Goal: Find specific page/section: Find specific page/section

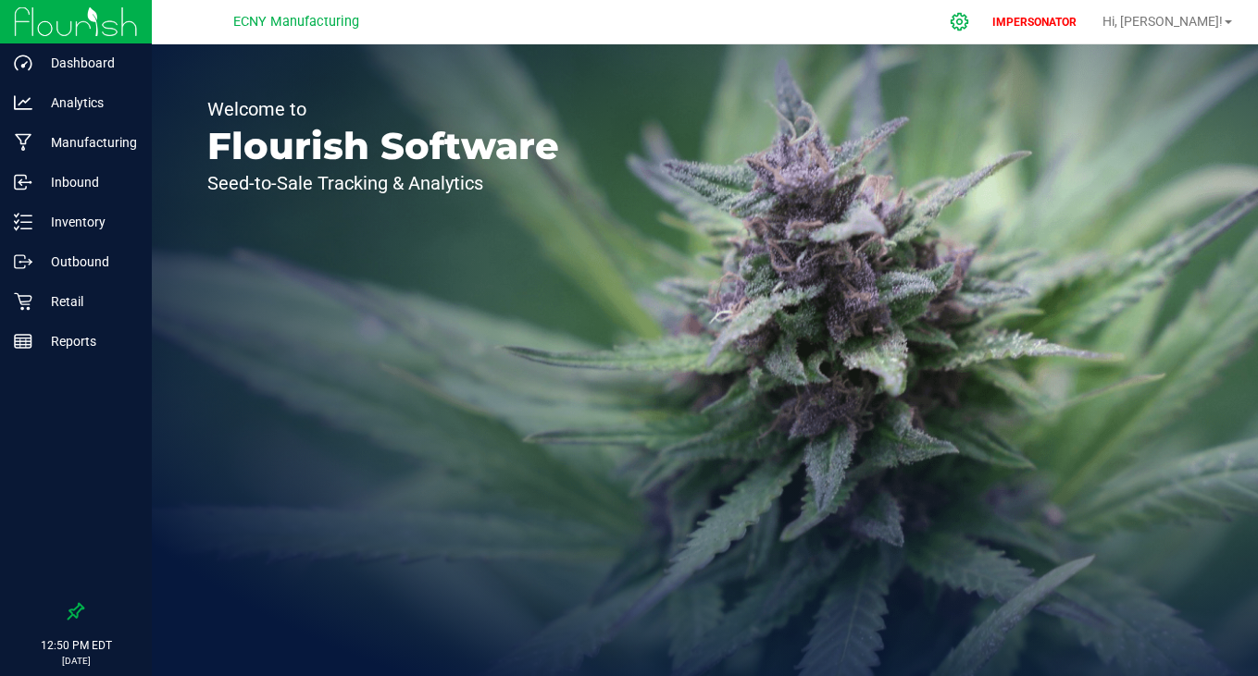
click at [968, 22] on icon at bounding box center [959, 22] width 18 height 18
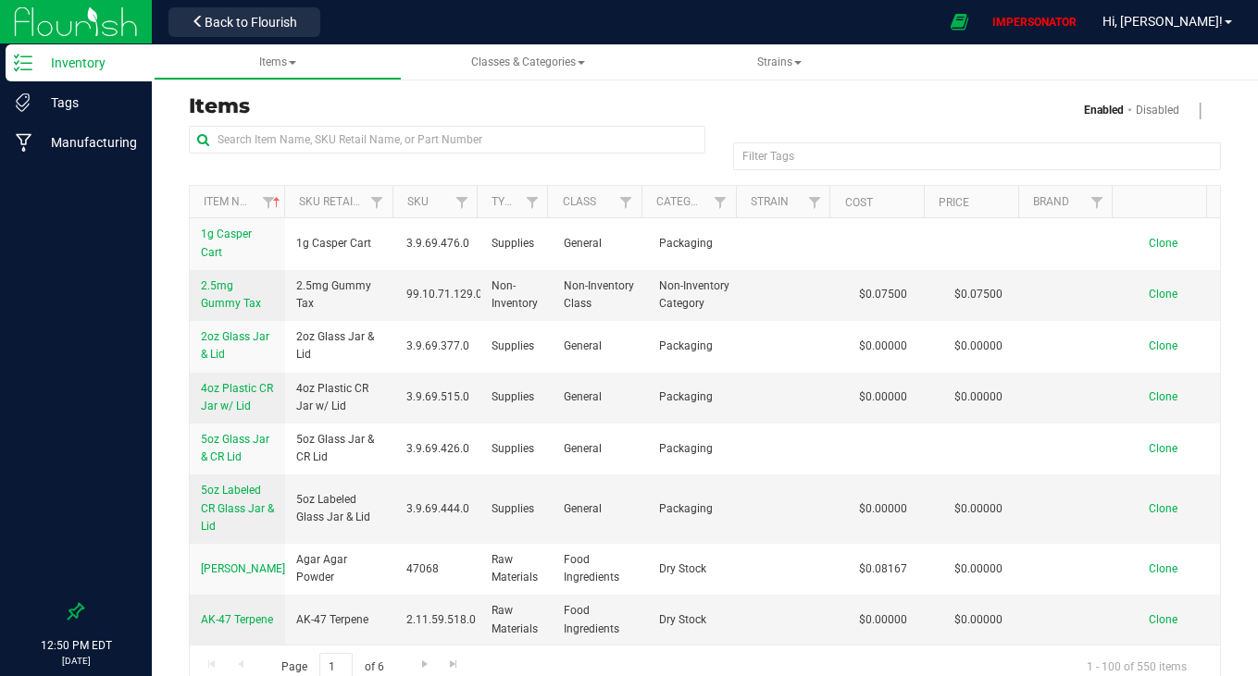
click at [535, 162] on div at bounding box center [447, 147] width 516 height 43
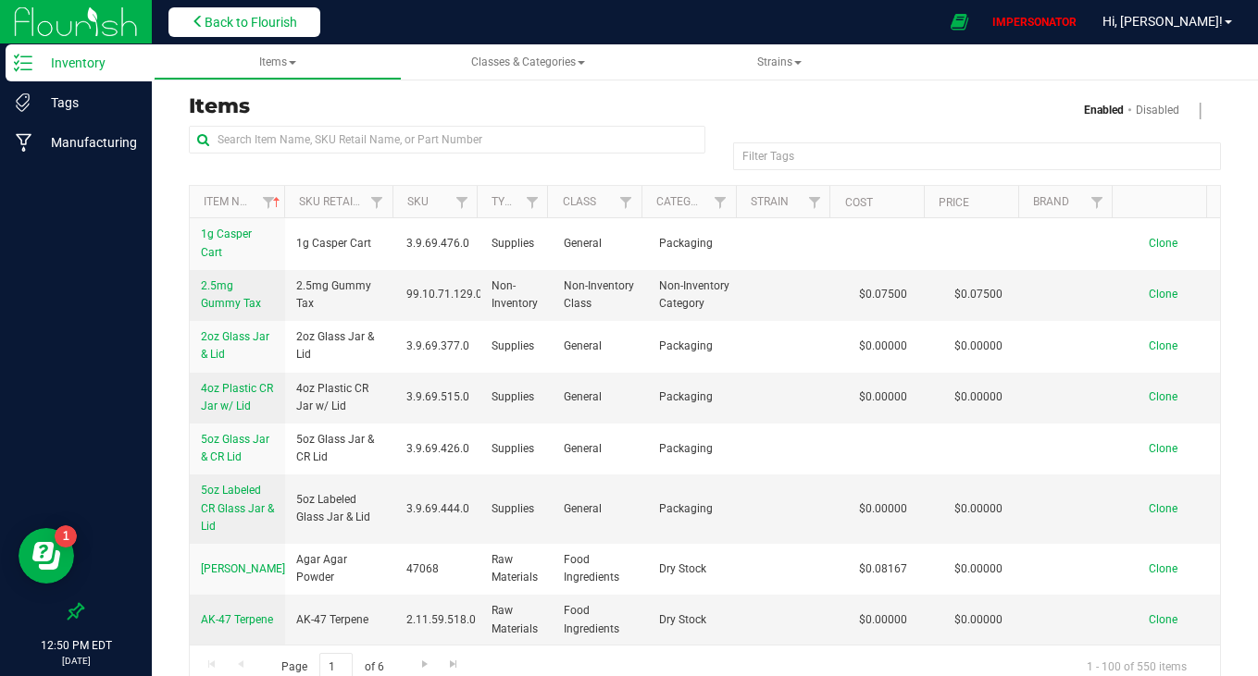
click at [269, 28] on span "Back to Flourish" at bounding box center [251, 22] width 93 height 15
